Goal: Task Accomplishment & Management: Manage account settings

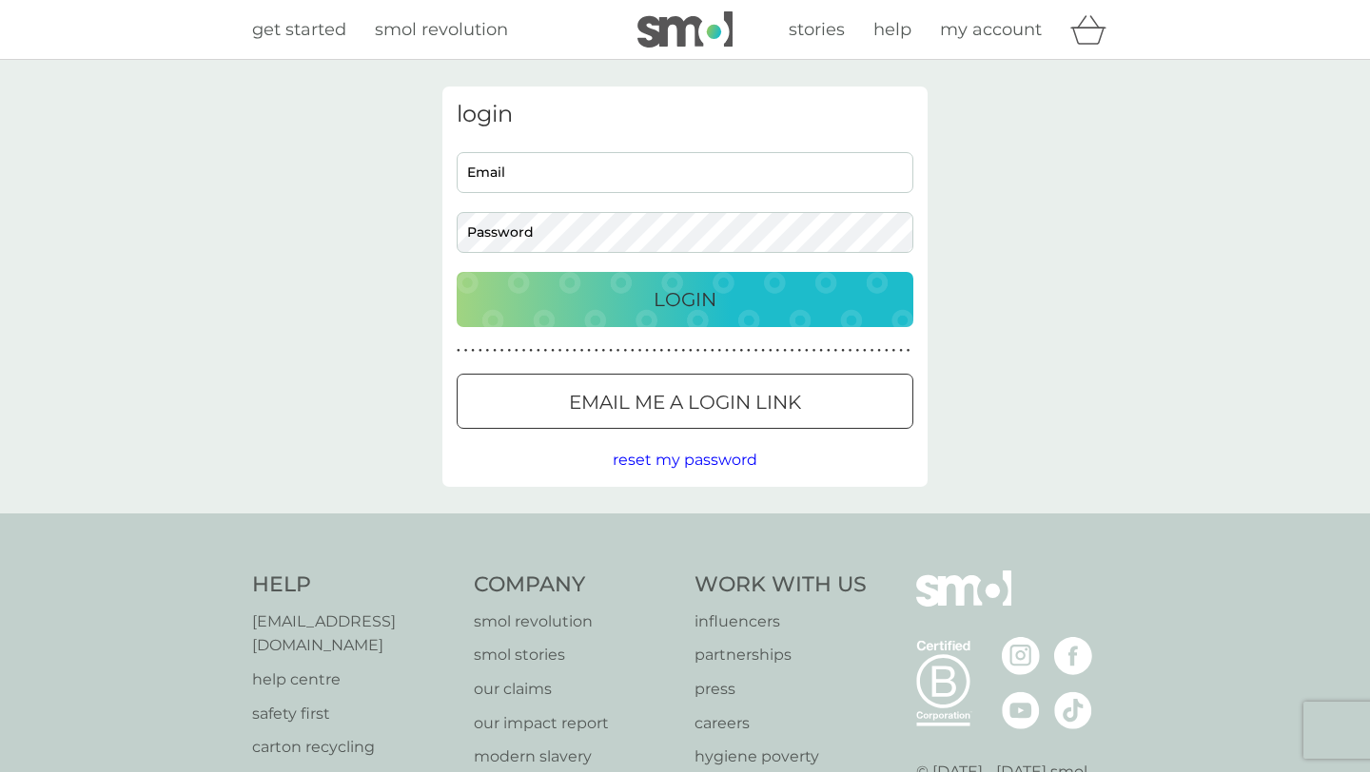
type input "jo.pellatt@gmail.com"
click at [688, 298] on p "Login" at bounding box center [684, 299] width 63 height 30
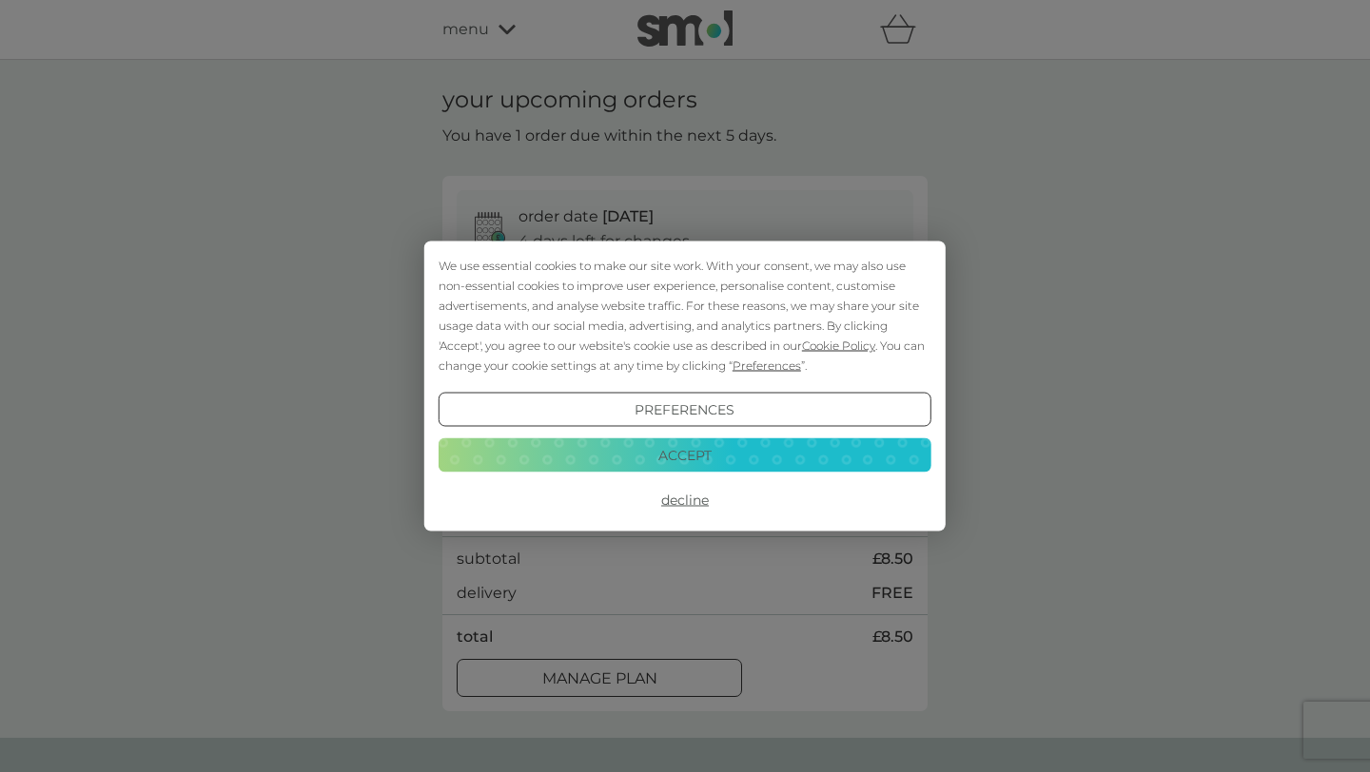
click at [770, 453] on button "Accept" at bounding box center [685, 455] width 493 height 34
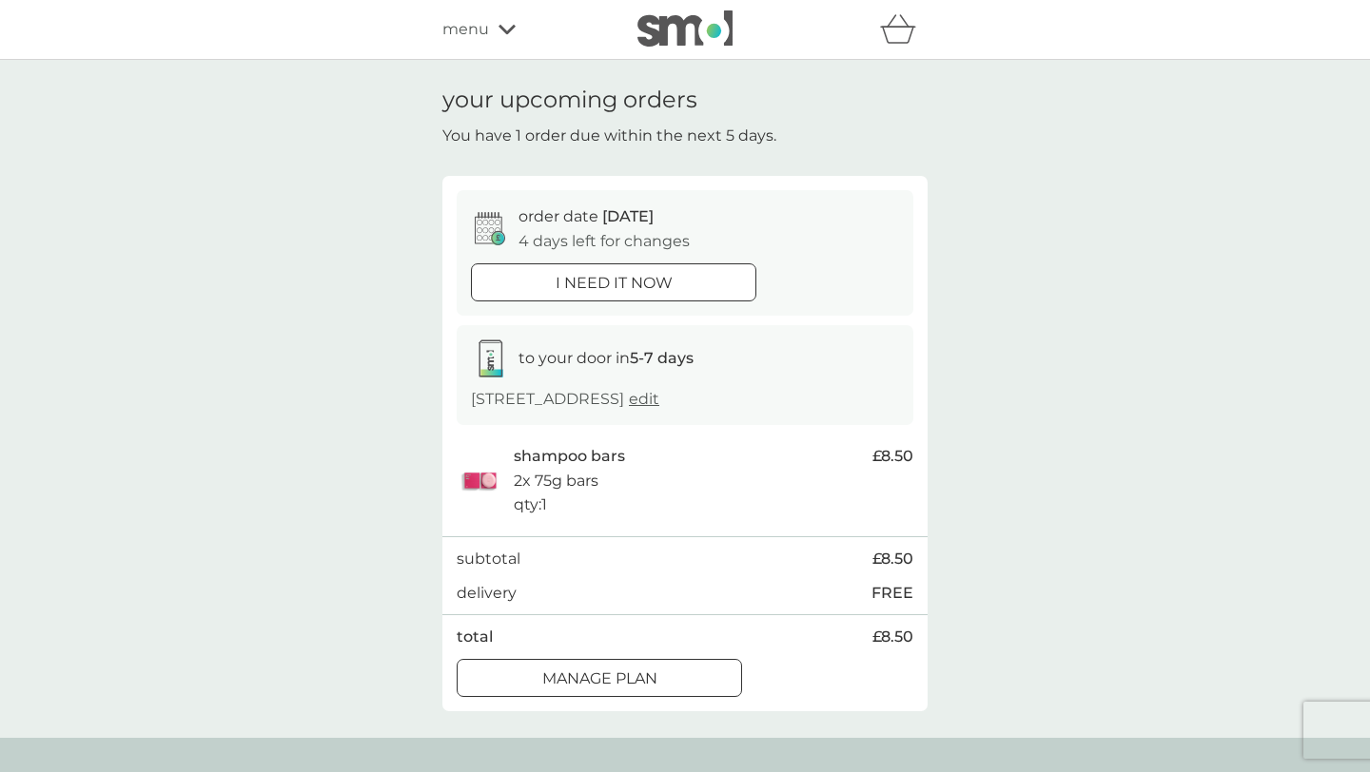
click at [619, 682] on div at bounding box center [599, 679] width 68 height 20
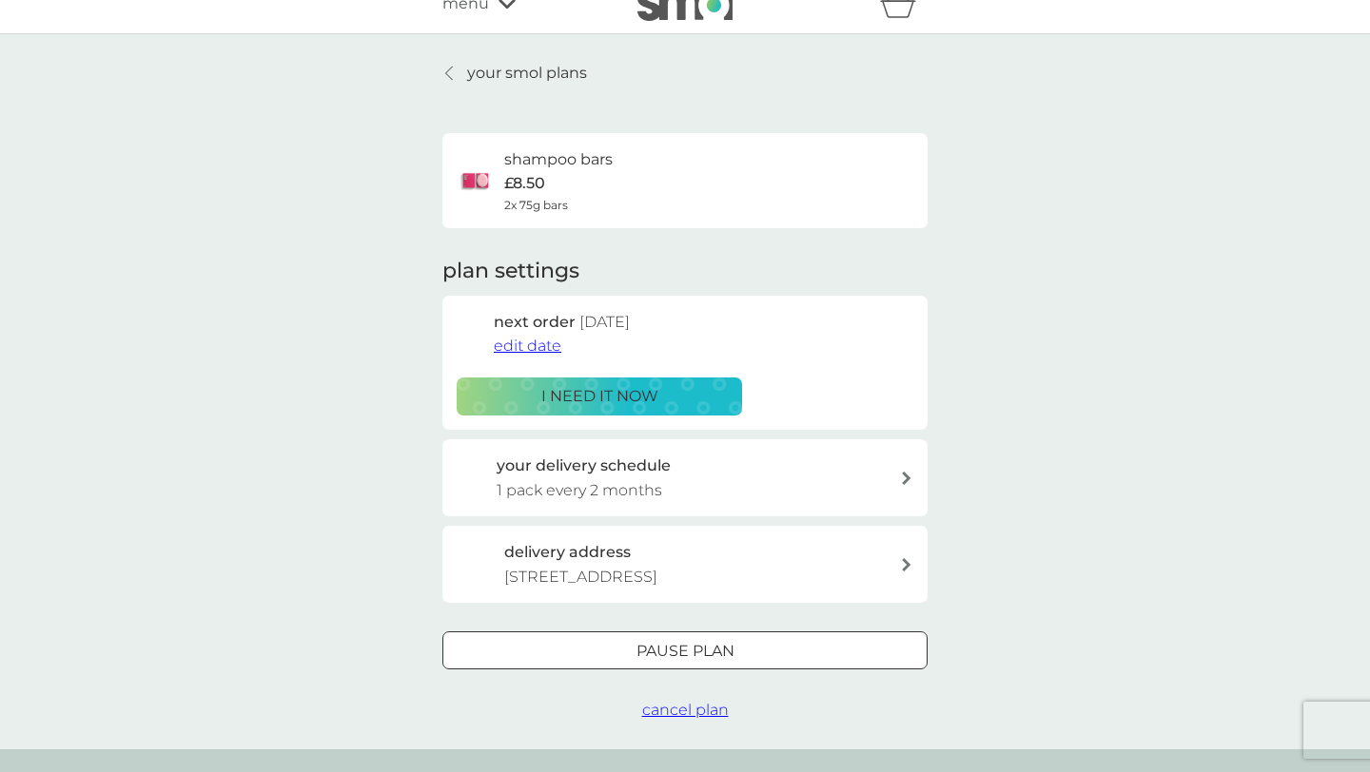
scroll to position [27, 0]
click at [595, 487] on p "1 pack every 2 months" at bounding box center [580, 490] width 166 height 25
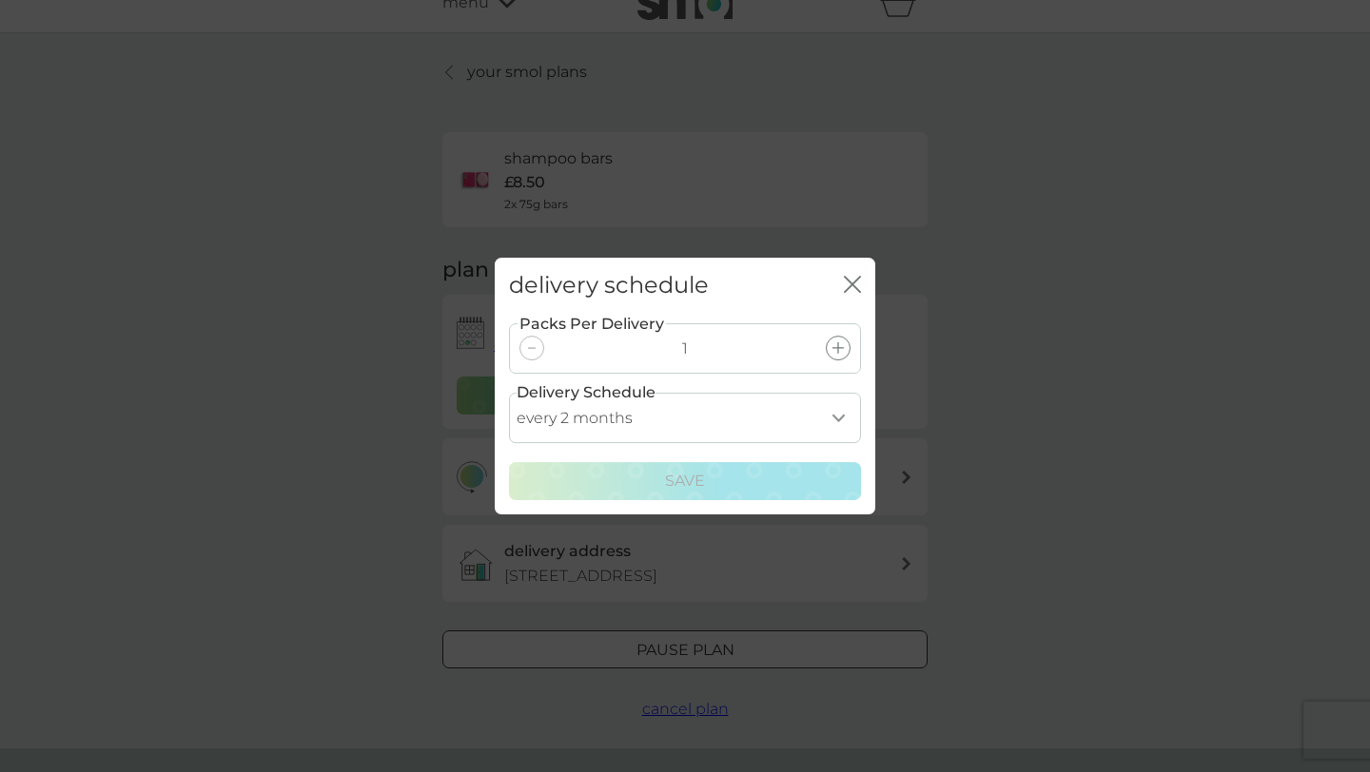
click at [838, 420] on select "every 1 month every 2 months every 3 months every 4 months every 5 months every…" at bounding box center [685, 418] width 352 height 50
select select "4"
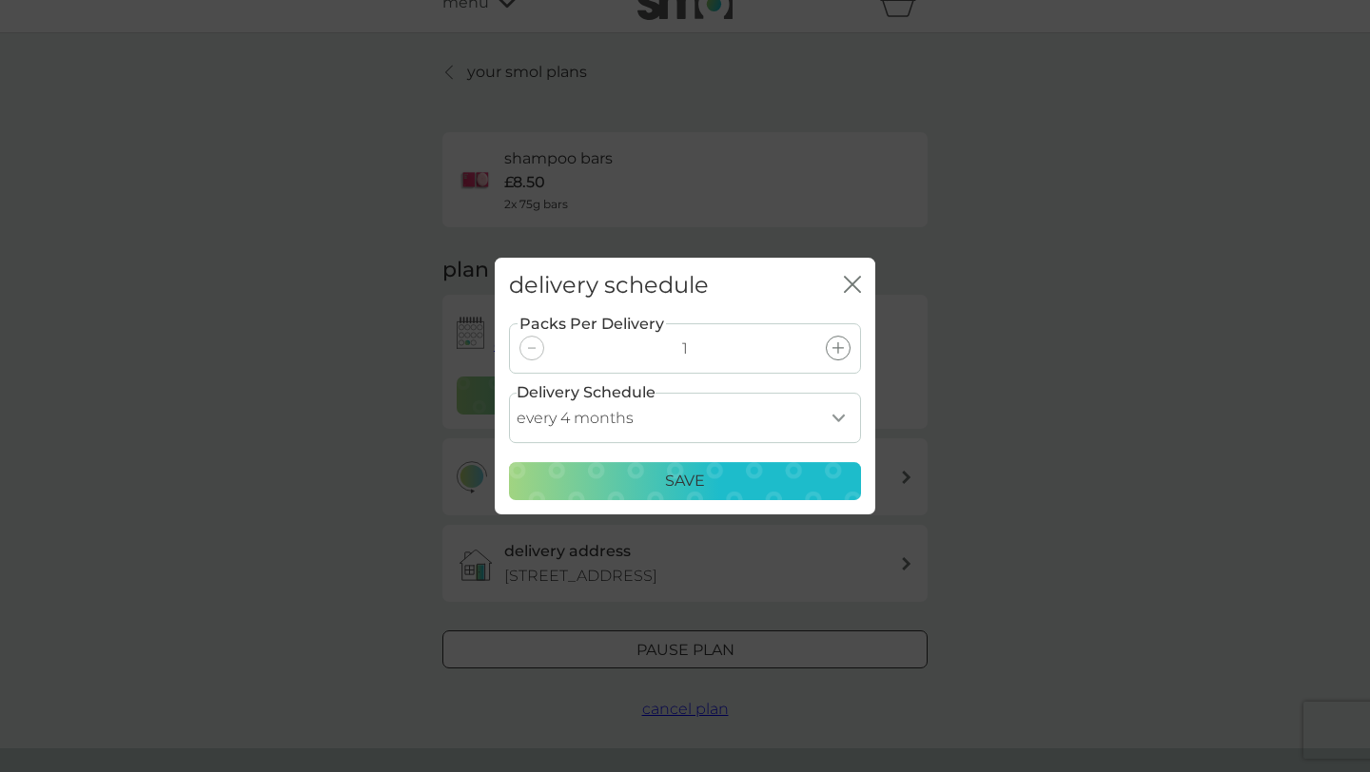
click at [679, 478] on p "Save" at bounding box center [685, 481] width 40 height 25
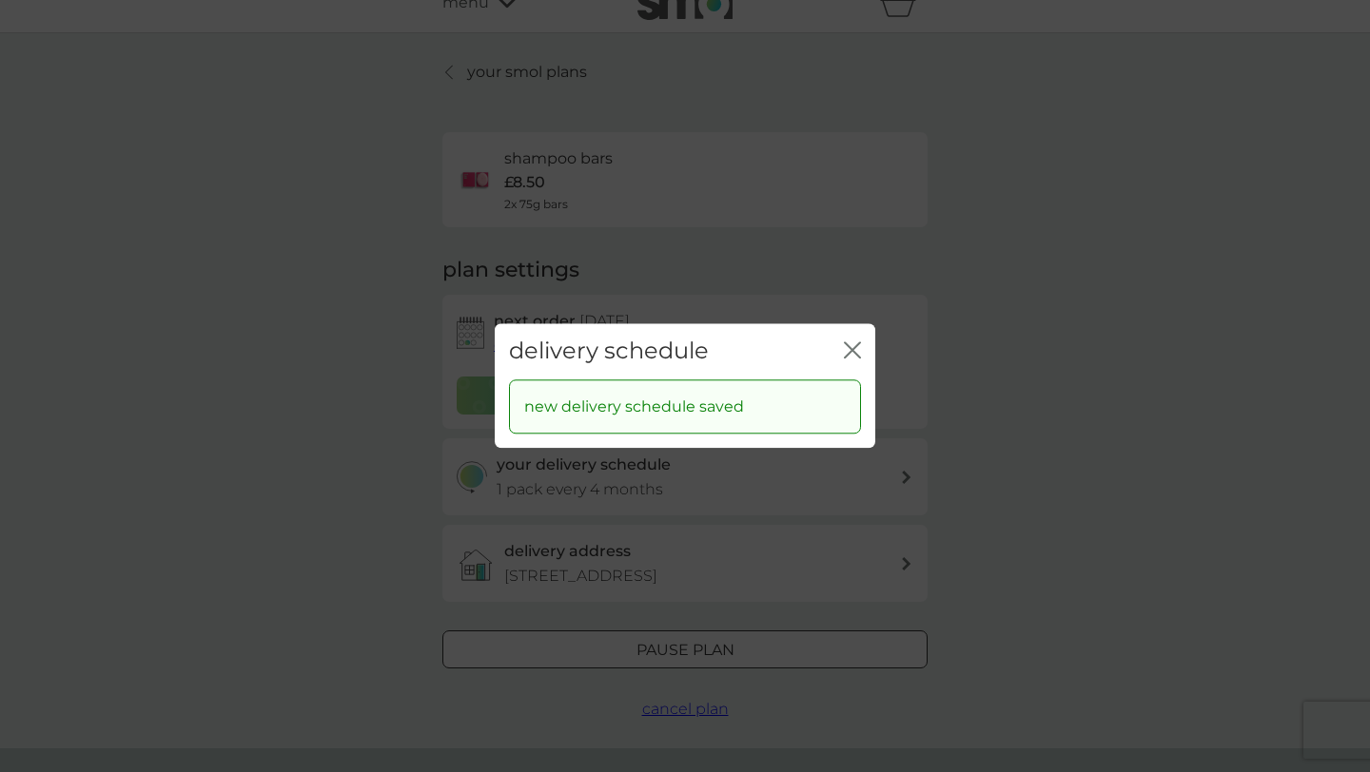
click at [851, 349] on icon "close" at bounding box center [849, 349] width 8 height 15
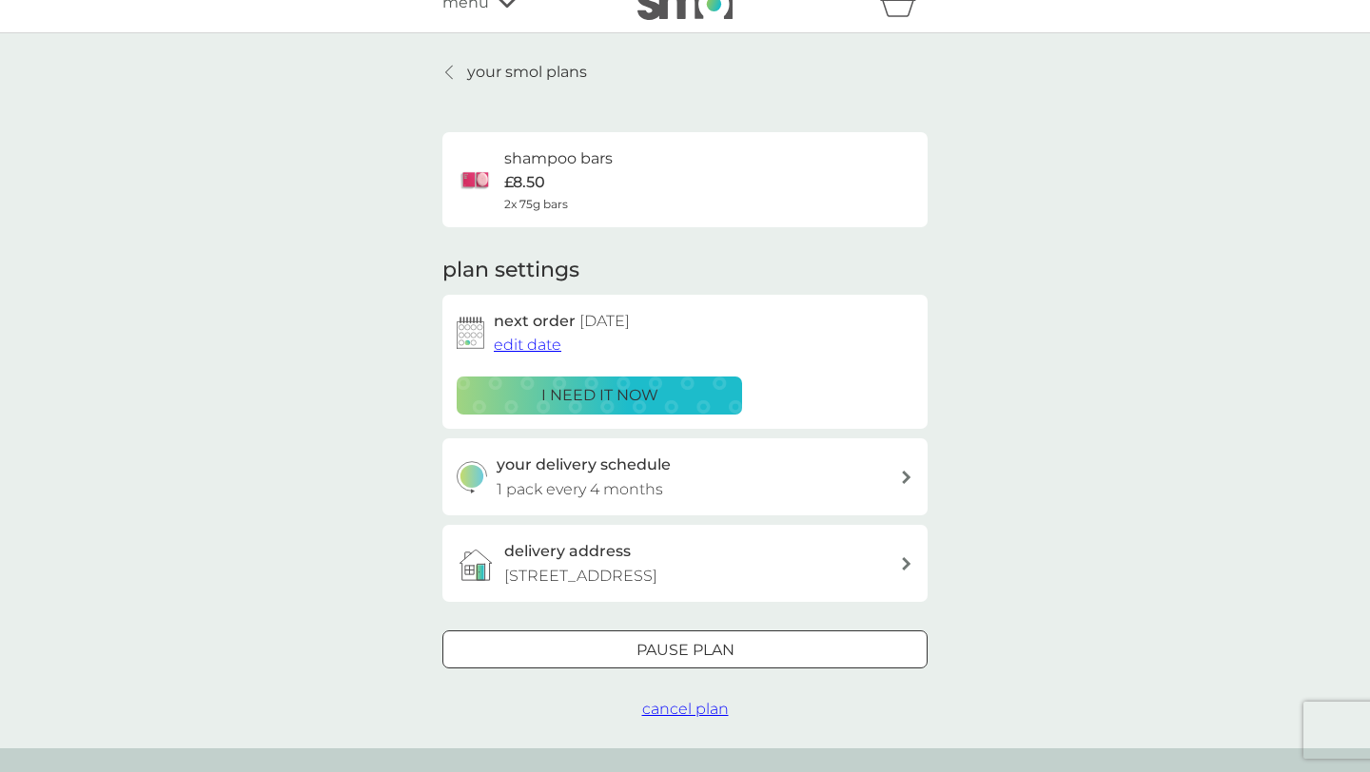
click at [592, 575] on p "[STREET_ADDRESS]" at bounding box center [580, 576] width 153 height 25
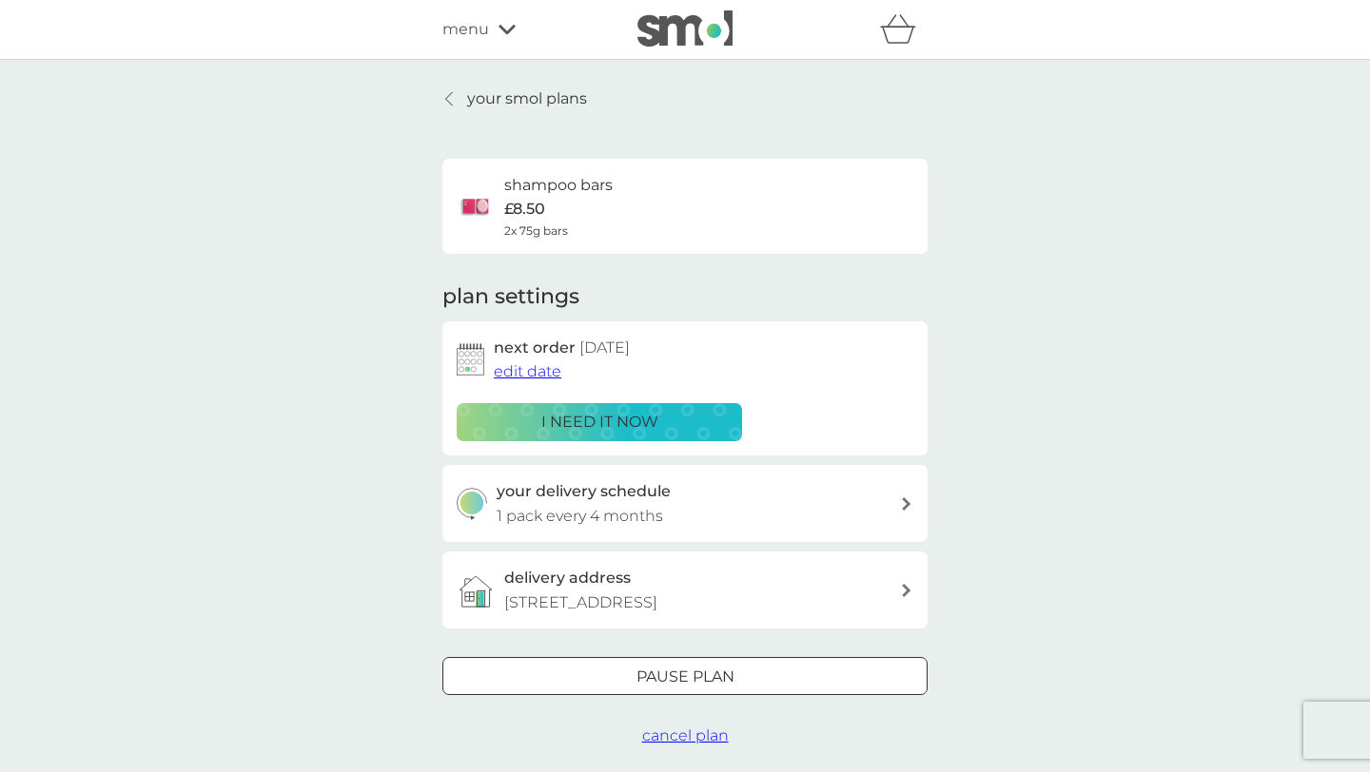
scroll to position [27, 0]
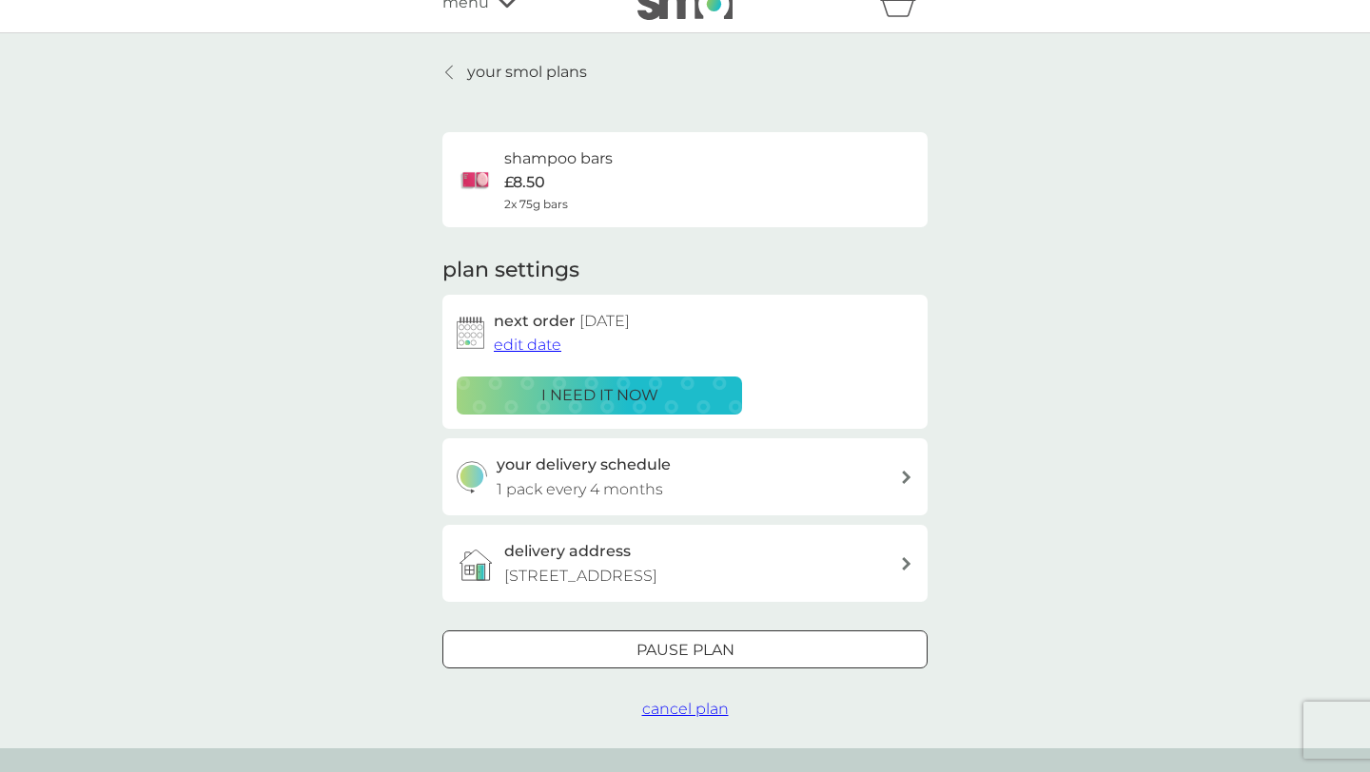
click at [515, 343] on span "edit date" at bounding box center [528, 345] width 68 height 18
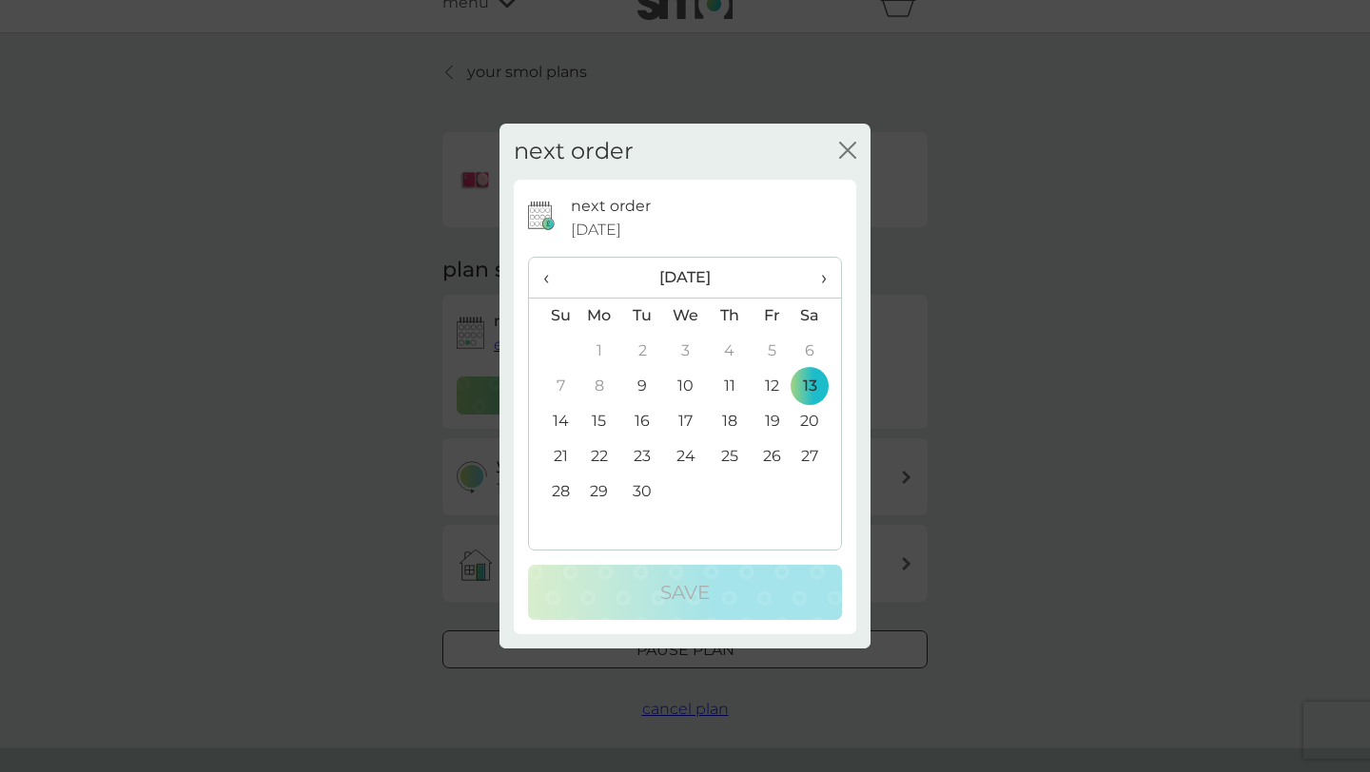
click at [821, 278] on span "›" at bounding box center [817, 278] width 19 height 40
click at [822, 278] on span "›" at bounding box center [817, 278] width 19 height 40
click at [731, 421] on td "13" at bounding box center [729, 421] width 43 height 35
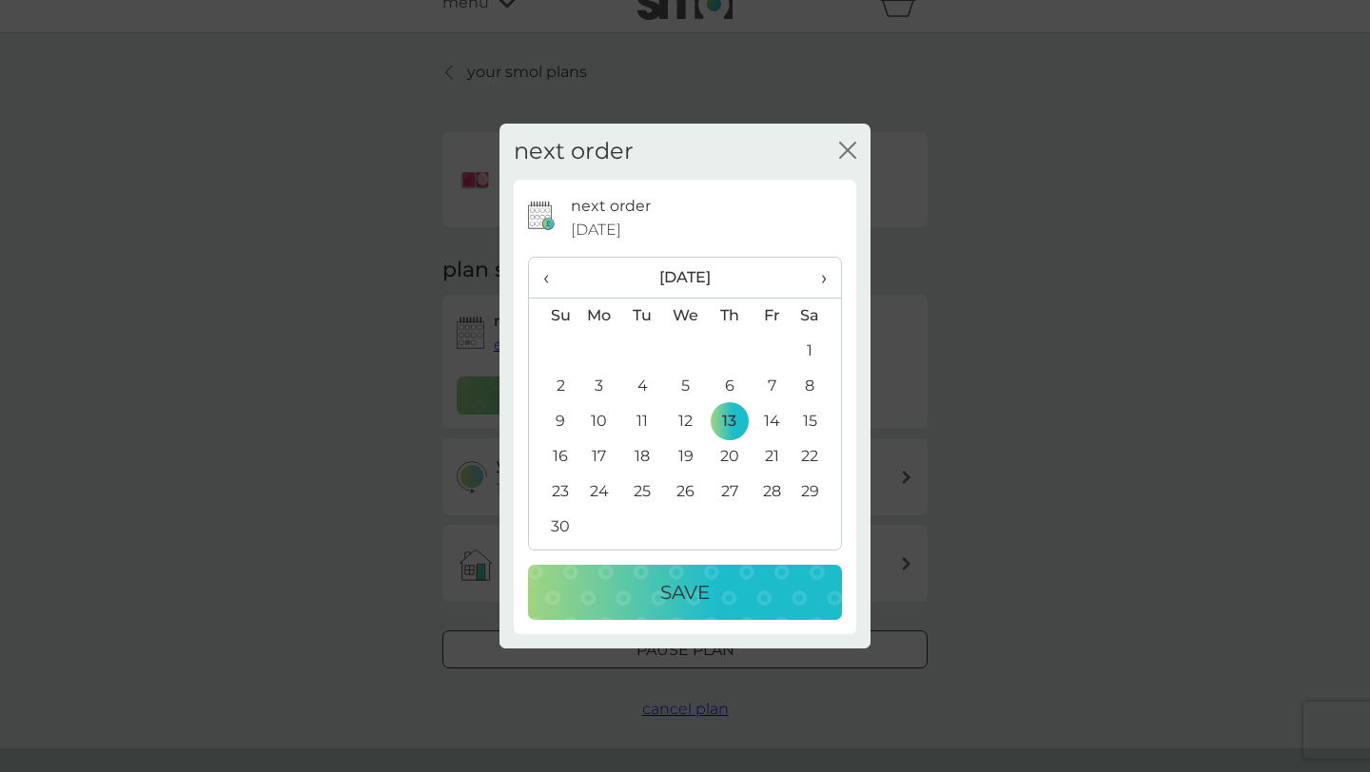
click at [685, 588] on p "Save" at bounding box center [684, 592] width 49 height 30
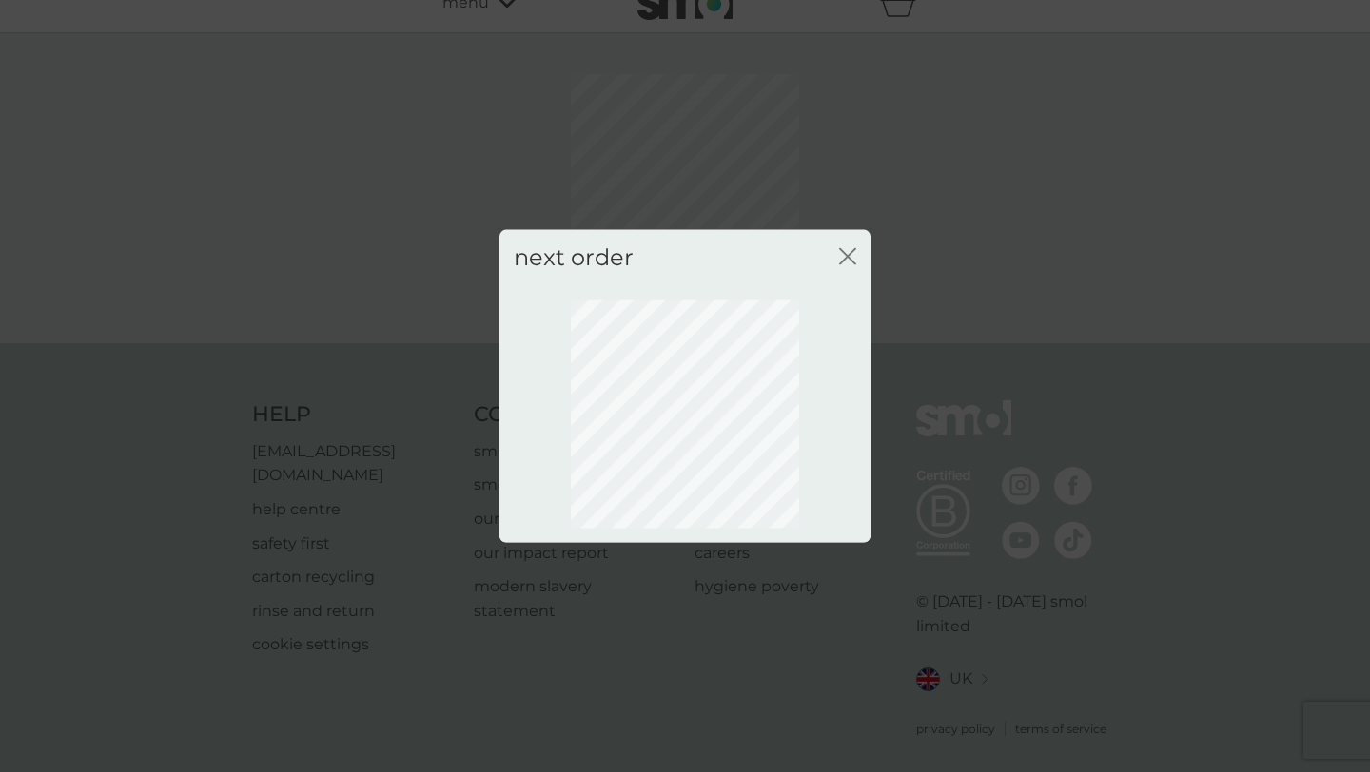
scroll to position [26, 0]
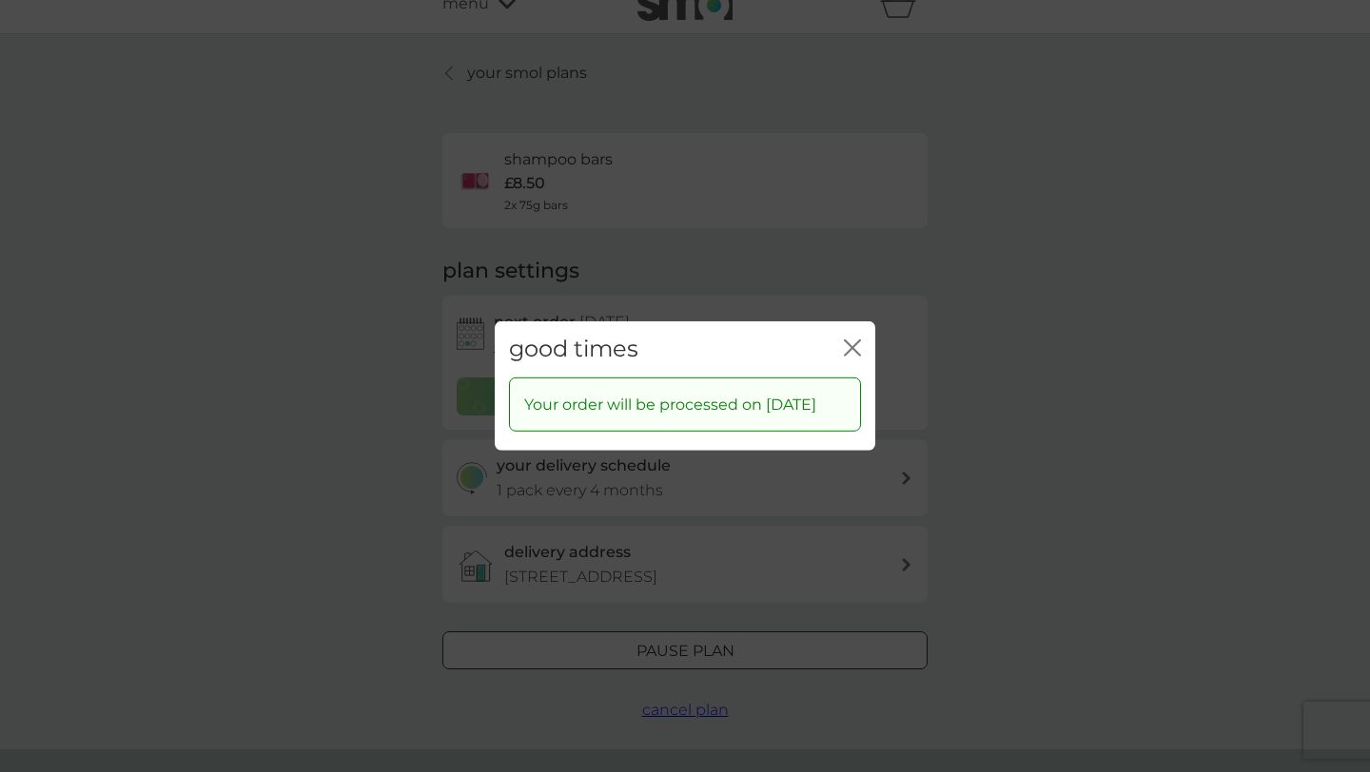
click at [859, 341] on icon "close" at bounding box center [856, 348] width 8 height 15
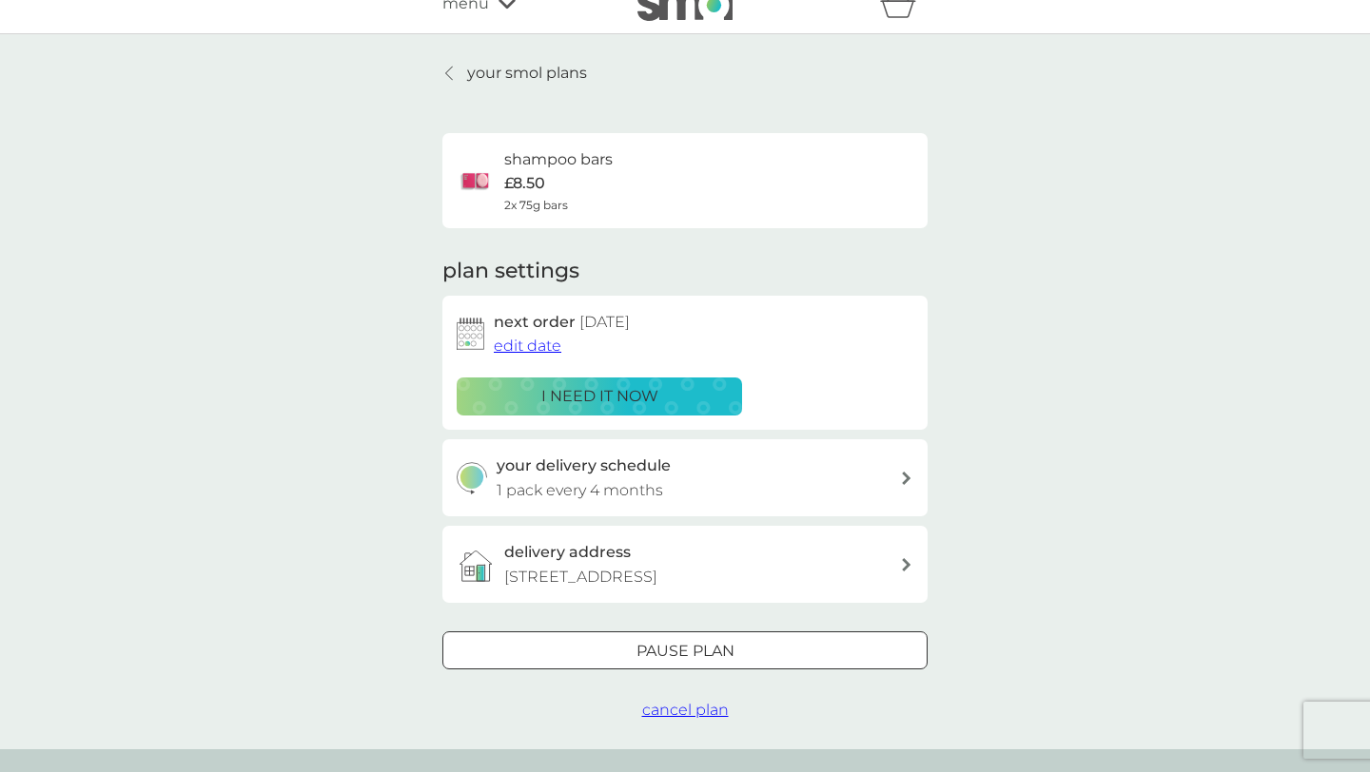
click at [900, 481] on div at bounding box center [906, 478] width 15 height 13
select select "4"
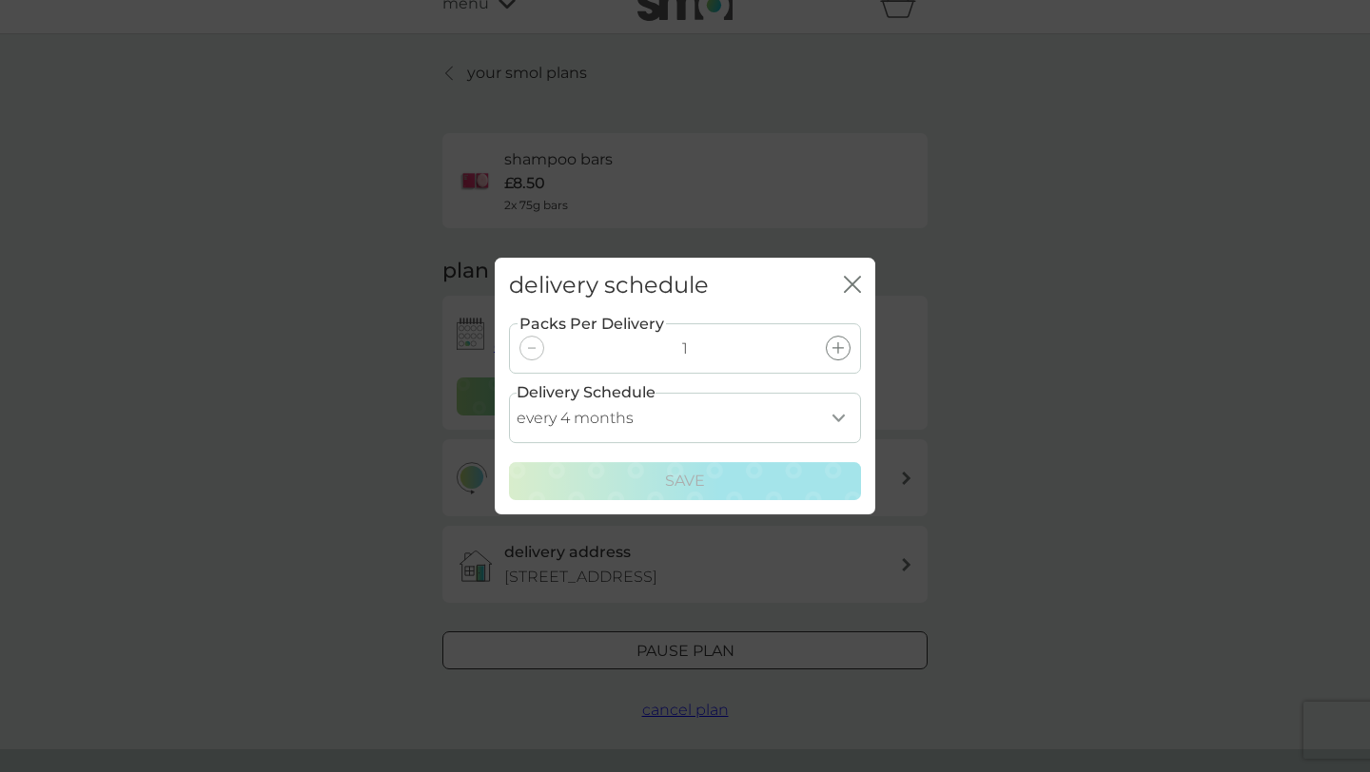
click at [841, 419] on select "every 1 month every 2 months every 3 months every 4 months every 5 months every…" at bounding box center [685, 418] width 352 height 50
click at [848, 283] on icon "close" at bounding box center [852, 284] width 17 height 17
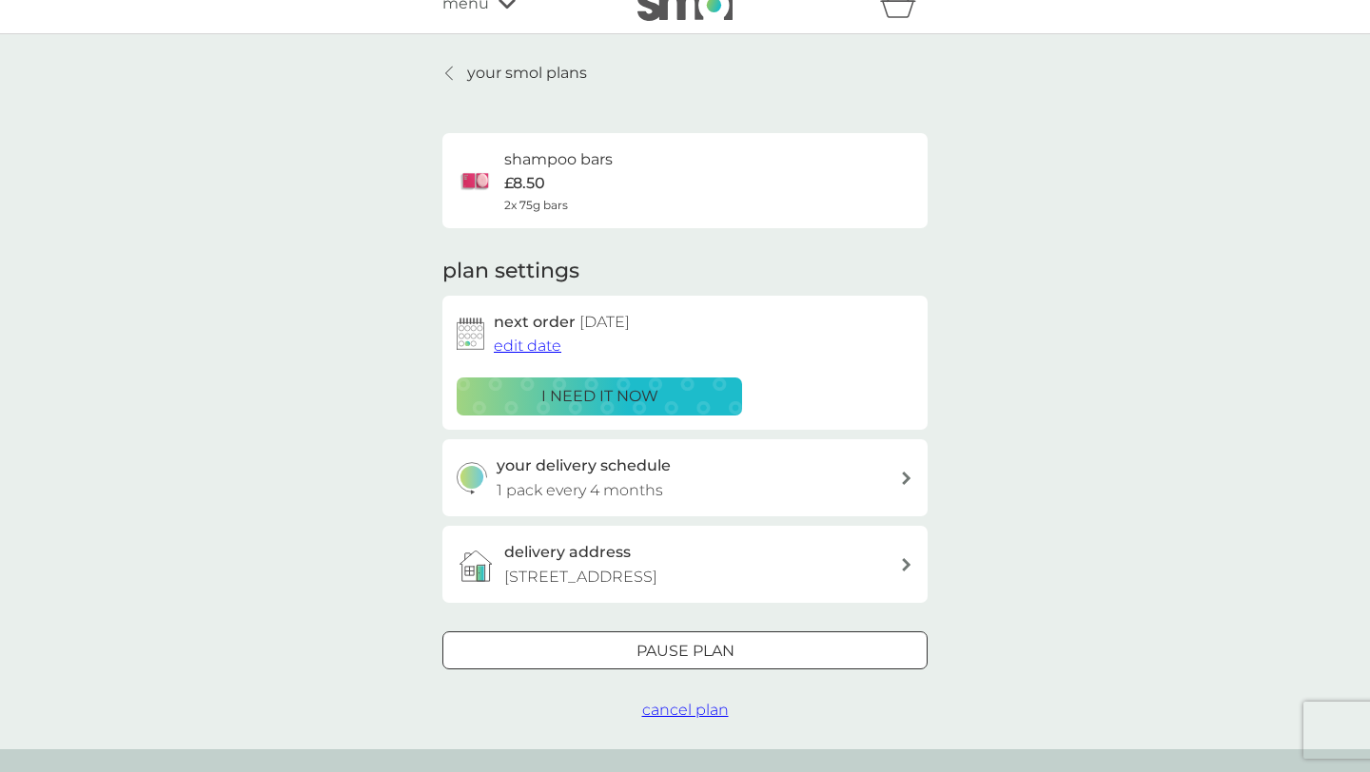
scroll to position [0, 0]
